Goal: Task Accomplishment & Management: Use online tool/utility

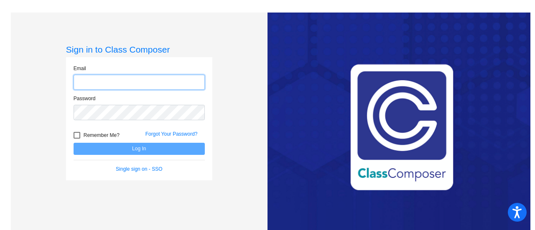
click at [93, 82] on input "email" at bounding box center [139, 82] width 131 height 15
type input "[EMAIL_ADDRESS][DOMAIN_NAME]"
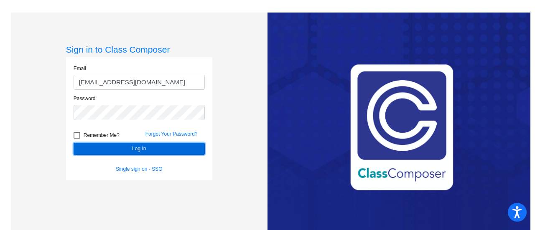
click at [111, 148] on button "Log In" at bounding box center [139, 149] width 131 height 12
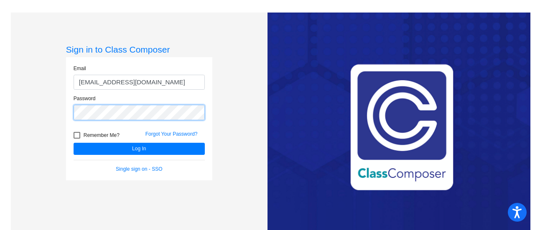
click at [1, 123] on mat-sidenav-content "Sign in to Class Composer Email sshugrue@marlboro.k12.nj.us Password Remember M…" at bounding box center [267, 115] width 535 height 230
click at [162, 189] on div "Sign in to Class Composer Email [EMAIL_ADDRESS][DOMAIN_NAME] Password Remember …" at bounding box center [139, 127] width 146 height 167
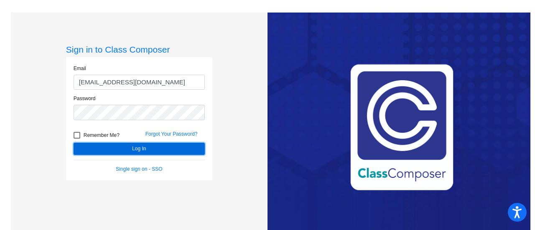
click at [143, 149] on button "Log In" at bounding box center [139, 149] width 131 height 12
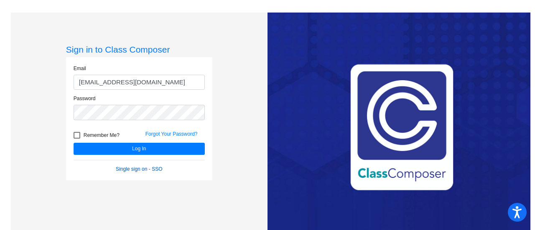
click at [146, 166] on link "Single sign on - SSO" at bounding box center [139, 169] width 46 height 6
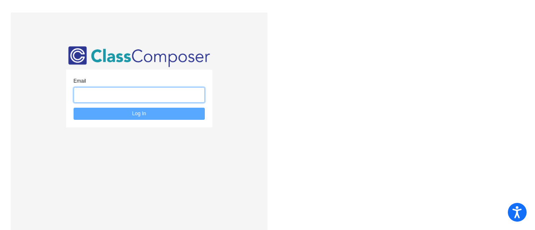
click at [103, 94] on input "email" at bounding box center [139, 94] width 131 height 15
type input "[EMAIL_ADDRESS][DOMAIN_NAME]"
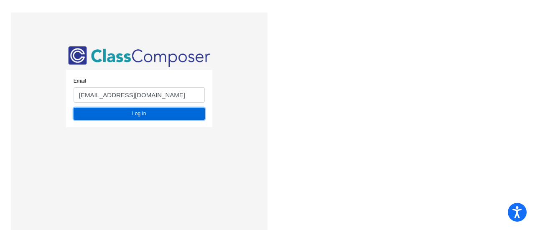
click at [141, 112] on button "Log In" at bounding box center [139, 114] width 131 height 12
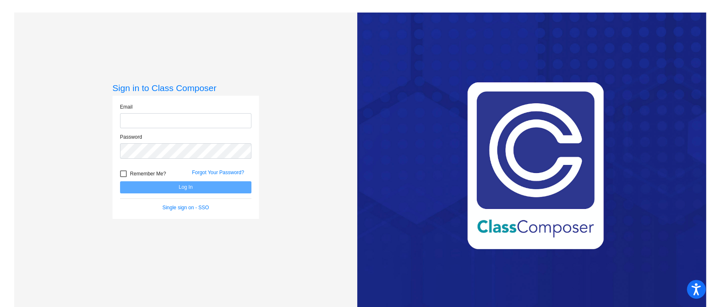
type input "[EMAIL_ADDRESS][DOMAIN_NAME]"
click at [181, 187] on button "Log In" at bounding box center [185, 188] width 131 height 12
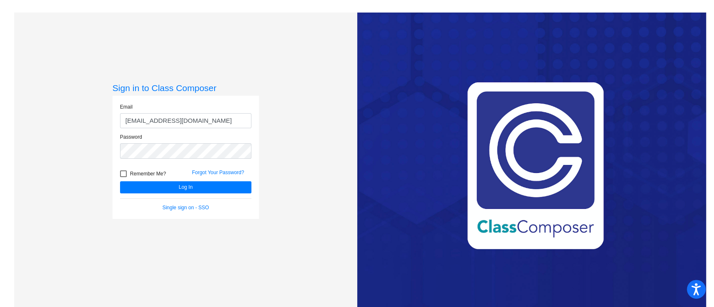
click at [314, 115] on div "Sign in to Class Composer Email [EMAIL_ADDRESS][DOMAIN_NAME] Password Remember …" at bounding box center [185, 166] width 343 height 307
click at [194, 183] on button "Log In" at bounding box center [185, 188] width 131 height 12
